Goal: Task Accomplishment & Management: Use online tool/utility

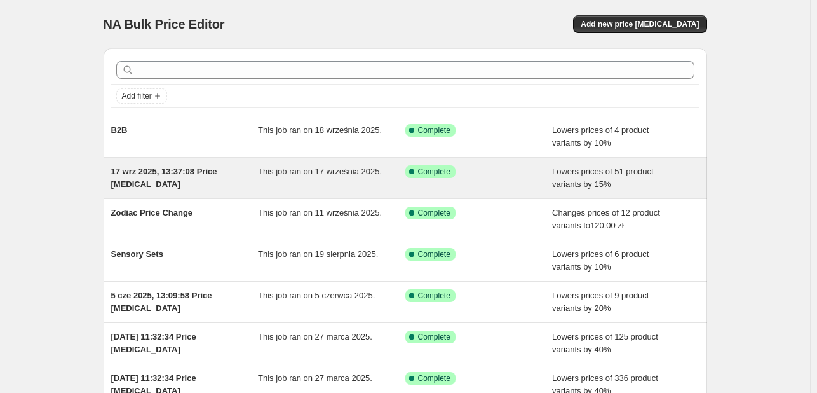
click at [164, 178] on div "17 wrz 2025, 13:37:08 Price [MEDICAL_DATA]" at bounding box center [184, 177] width 147 height 25
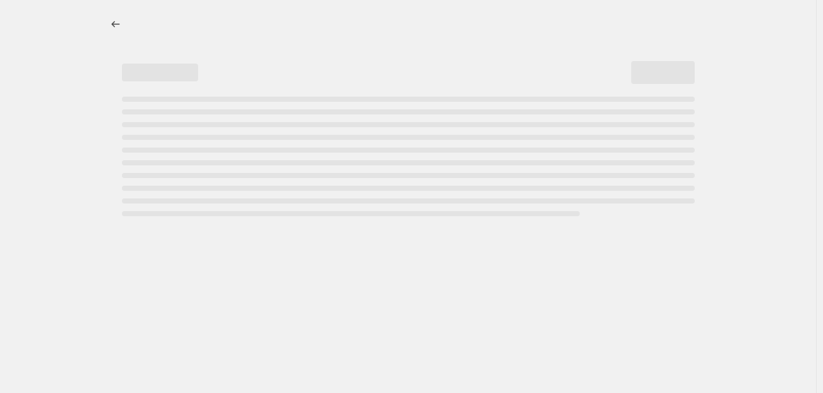
select select "percentage"
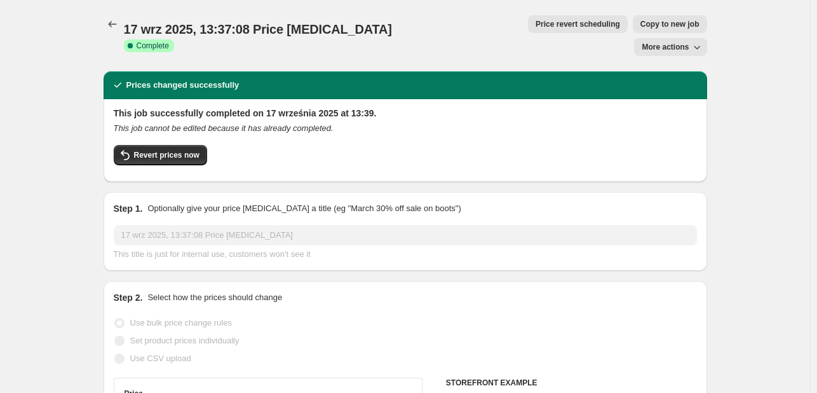
select select "collection"
click at [655, 42] on span "More actions" at bounding box center [664, 47] width 47 height 10
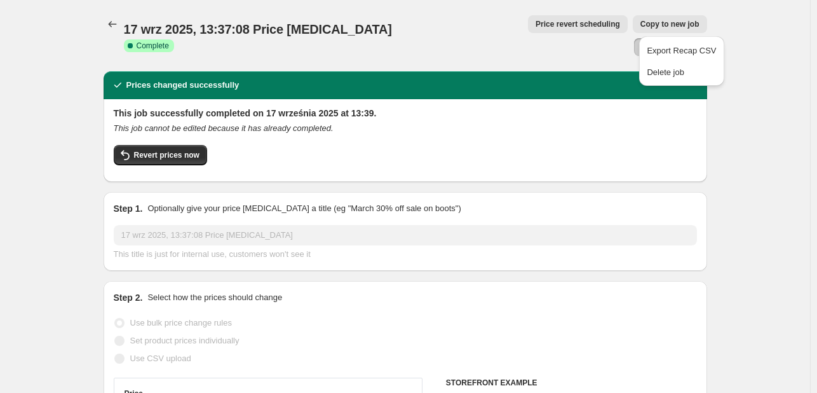
click at [594, 4] on div "17 wrz 2025, 13:37:08 Price change job. This page is ready 17 wrz 2025, 13:37:0…" at bounding box center [405, 35] width 603 height 71
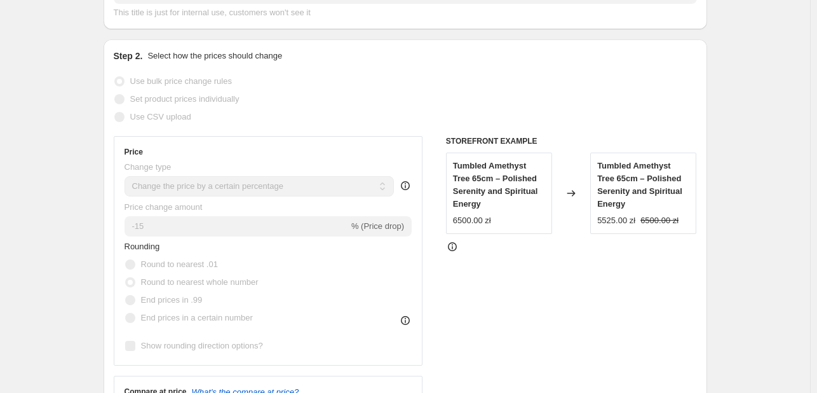
scroll to position [318, 0]
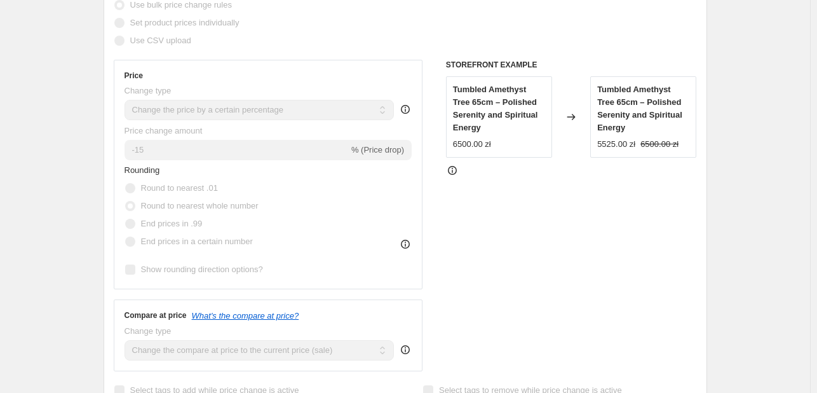
click at [228, 236] on span "End prices in a certain number" at bounding box center [197, 241] width 112 height 10
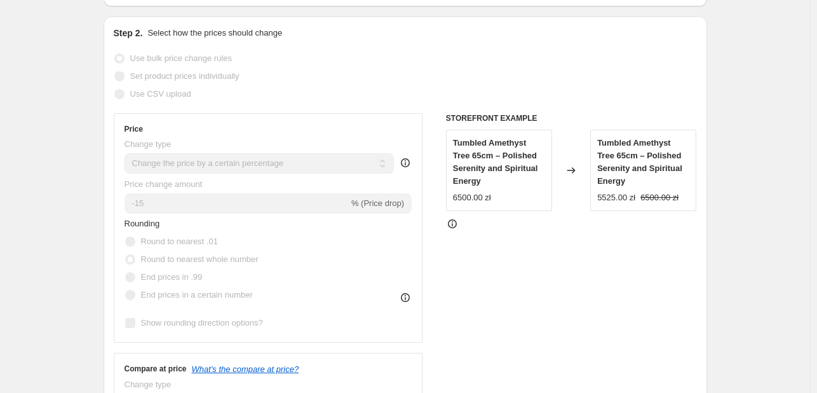
scroll to position [191, 0]
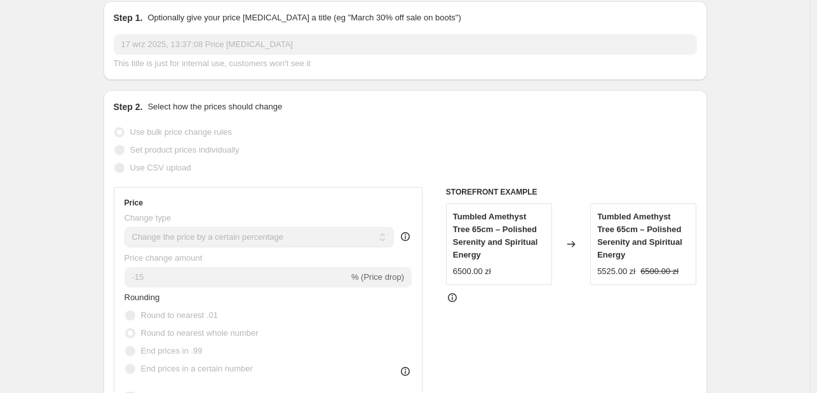
click at [410, 232] on icon at bounding box center [405, 236] width 9 height 9
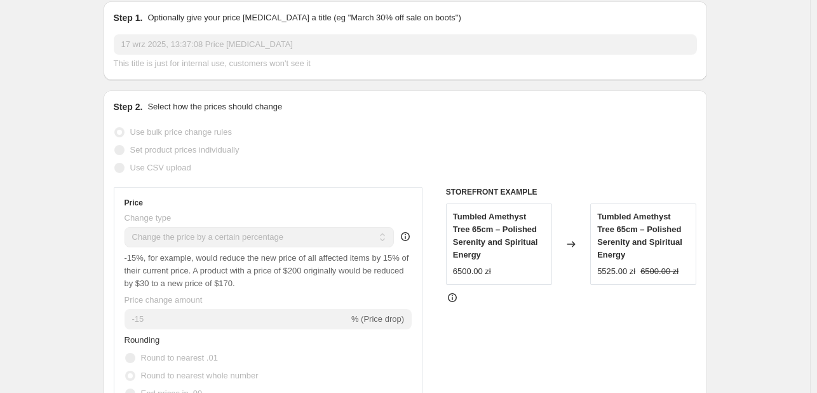
click at [410, 232] on icon at bounding box center [405, 236] width 9 height 9
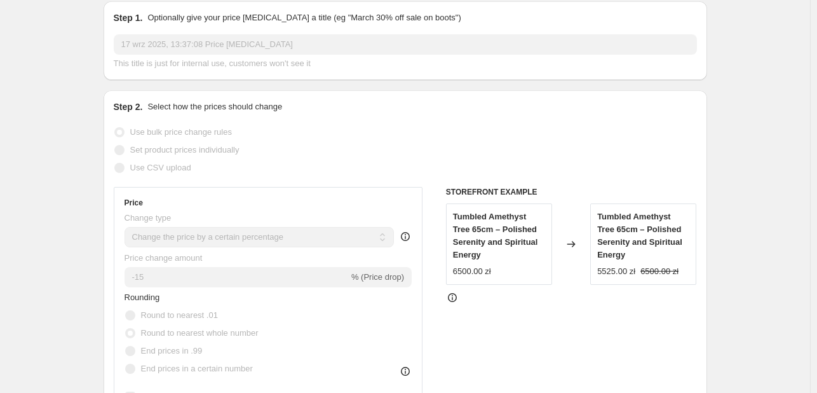
click at [410, 366] on icon at bounding box center [405, 370] width 9 height 9
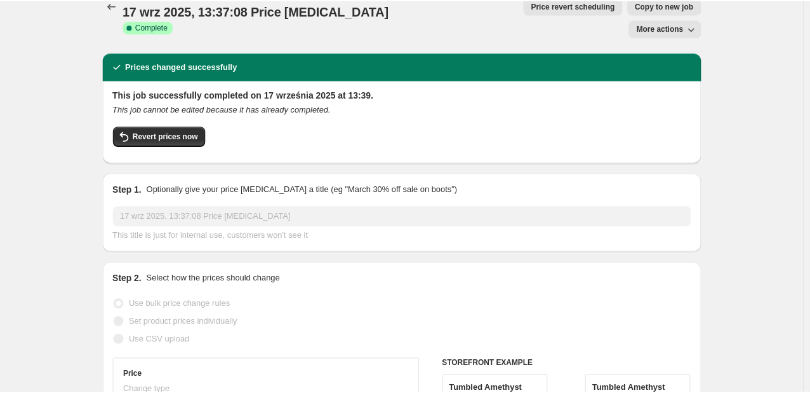
scroll to position [0, 0]
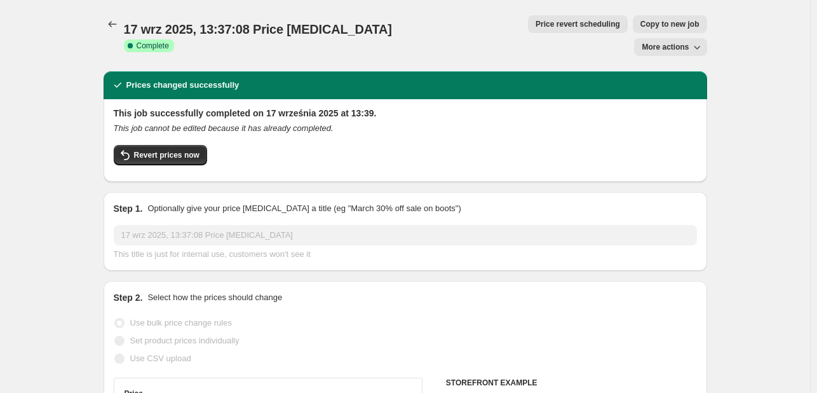
click at [669, 38] on button "More actions" at bounding box center [670, 47] width 72 height 18
click at [594, 0] on div "17 wrz 2025, 13:37:08 Price change job. This page is ready 17 wrz 2025, 13:37:0…" at bounding box center [405, 35] width 603 height 71
click at [669, 42] on span "More actions" at bounding box center [664, 47] width 47 height 10
click at [621, 1] on div "17 wrz 2025, 13:37:08 Price change job. This page is ready 17 wrz 2025, 13:37:0…" at bounding box center [405, 35] width 603 height 71
